Goal: Find specific page/section: Find specific page/section

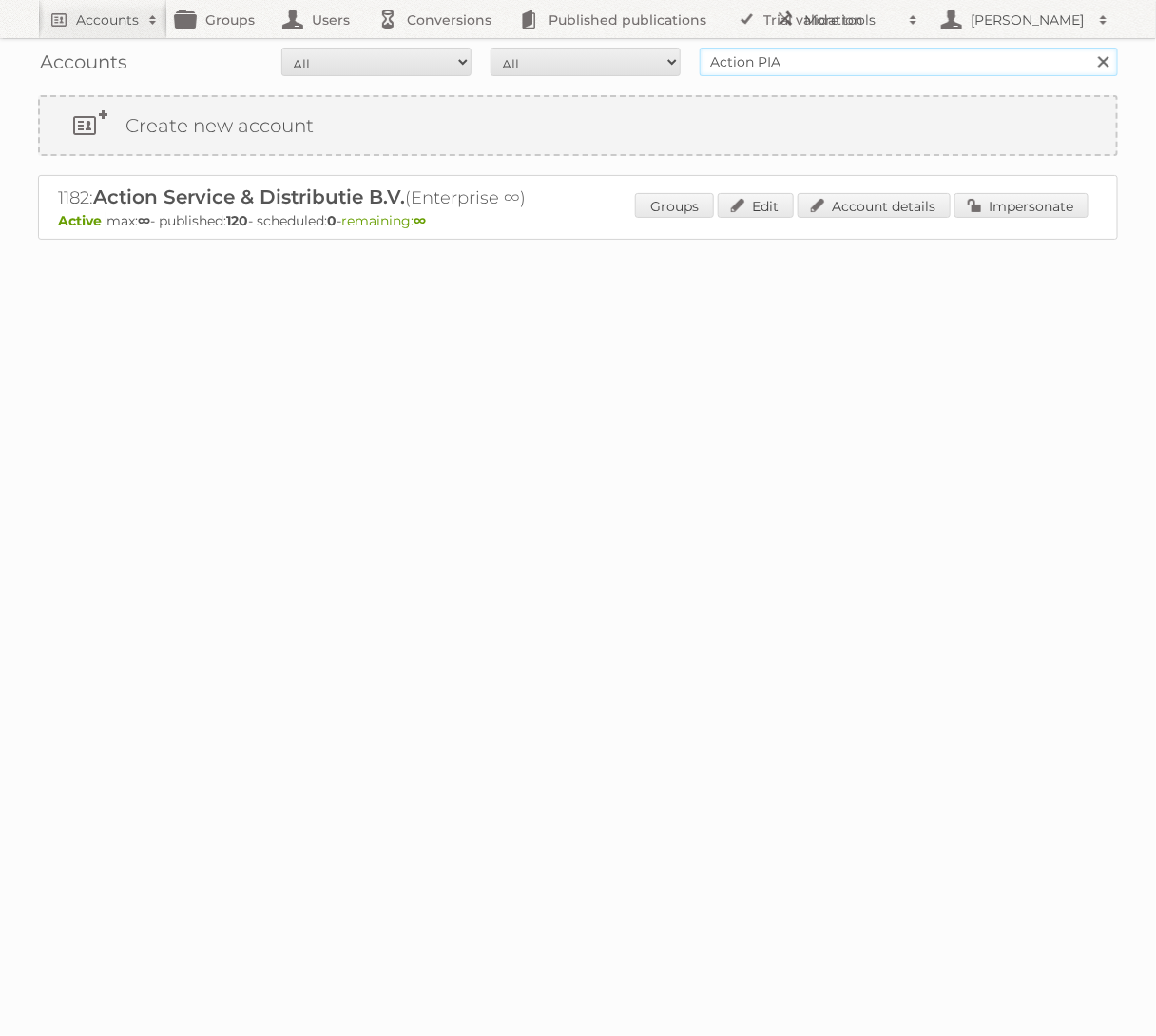
click at [769, 54] on input "Action PIA" at bounding box center [909, 61] width 418 height 29
type input "PLUS"
click at [1089, 47] on input "Search" at bounding box center [1103, 61] width 29 height 29
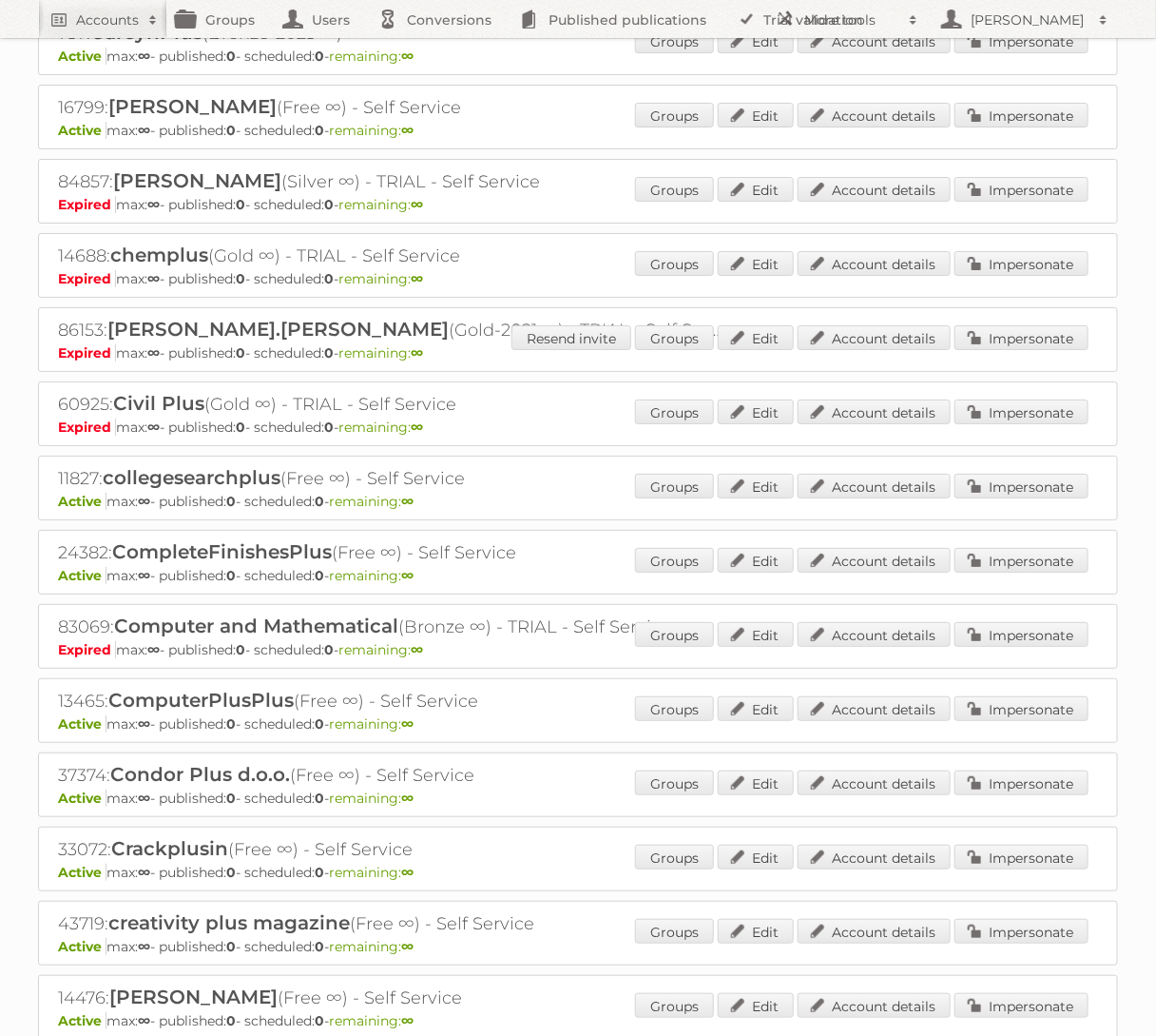
scroll to position [2126, 0]
